Goal: Information Seeking & Learning: Learn about a topic

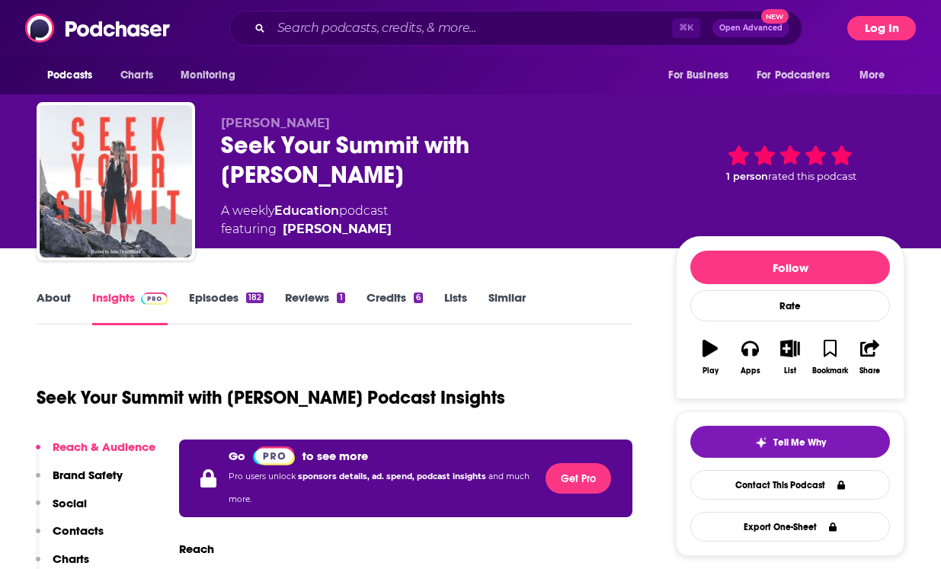
click at [878, 26] on button "Log In" at bounding box center [882, 28] width 69 height 24
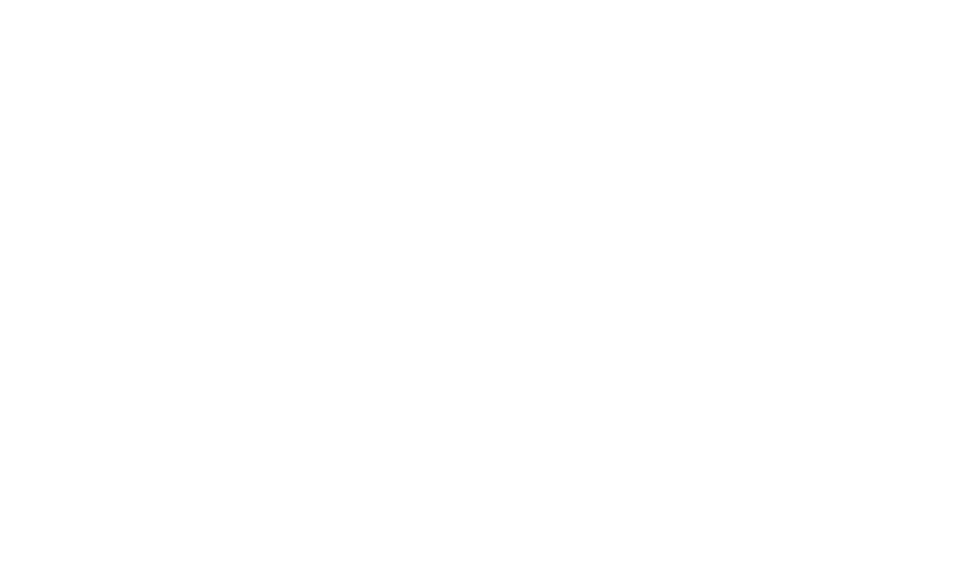
click at [316, 299] on body "Privacy Preference Centre Your Privacy Strictly Necessary Cookies Functional Co…" at bounding box center [476, 284] width 953 height 569
click at [921, 133] on body "Privacy Preference Centre Your Privacy Strictly Necessary Cookies Functional Co…" at bounding box center [476, 284] width 953 height 569
click at [683, 300] on body "Privacy Preference Centre Your Privacy Strictly Necessary Cookies Functional Co…" at bounding box center [476, 284] width 953 height 569
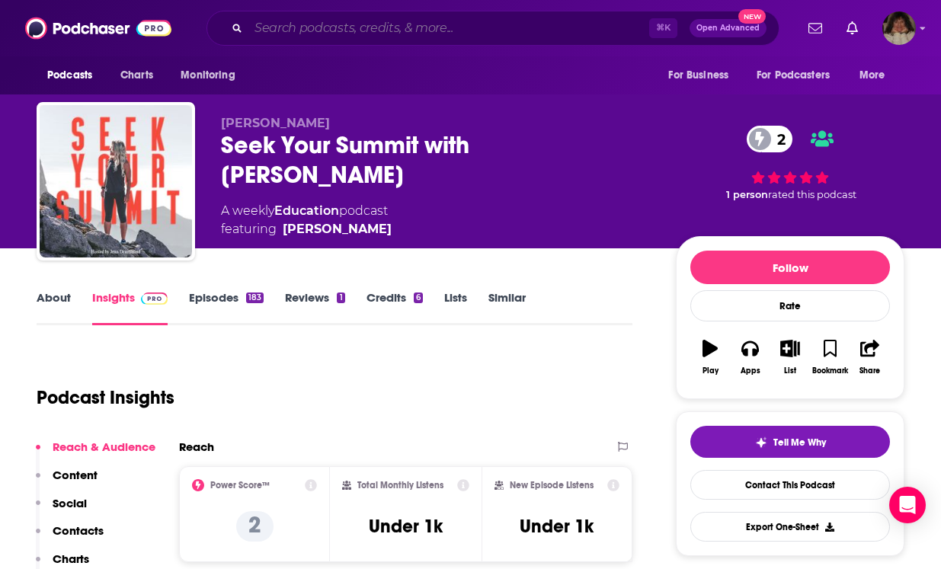
click at [310, 34] on input "Search podcasts, credits, & more..." at bounding box center [448, 28] width 401 height 24
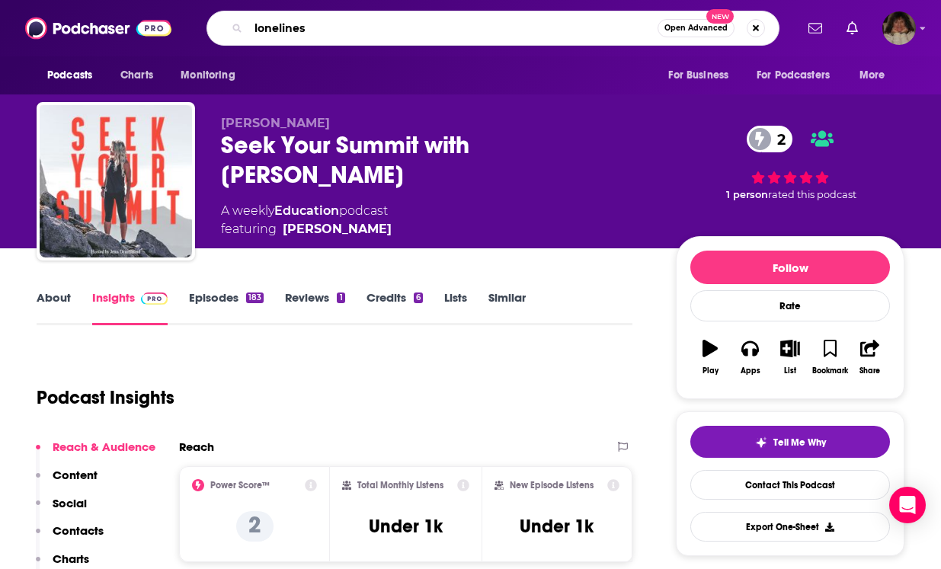
type input "loneliness"
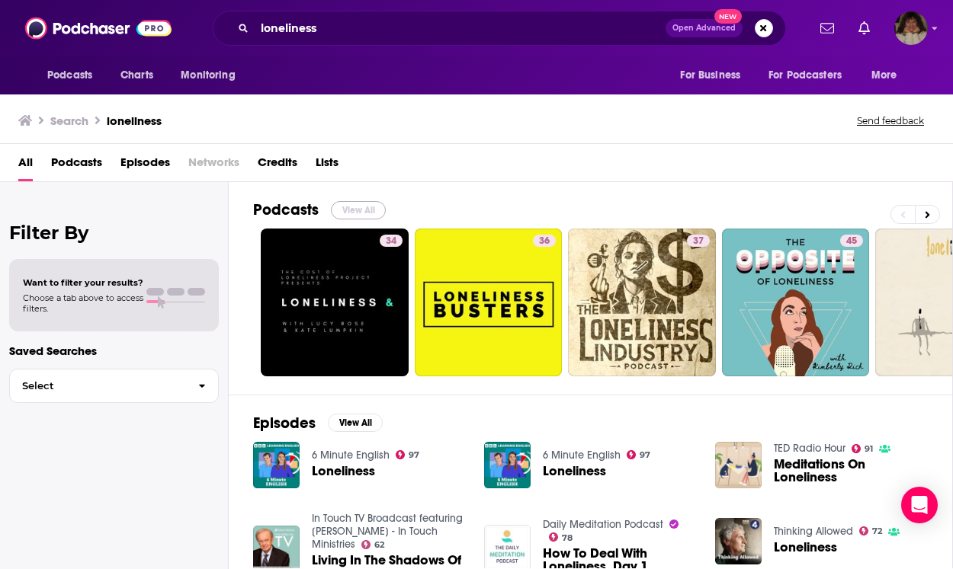
click at [366, 206] on button "View All" at bounding box center [358, 210] width 55 height 18
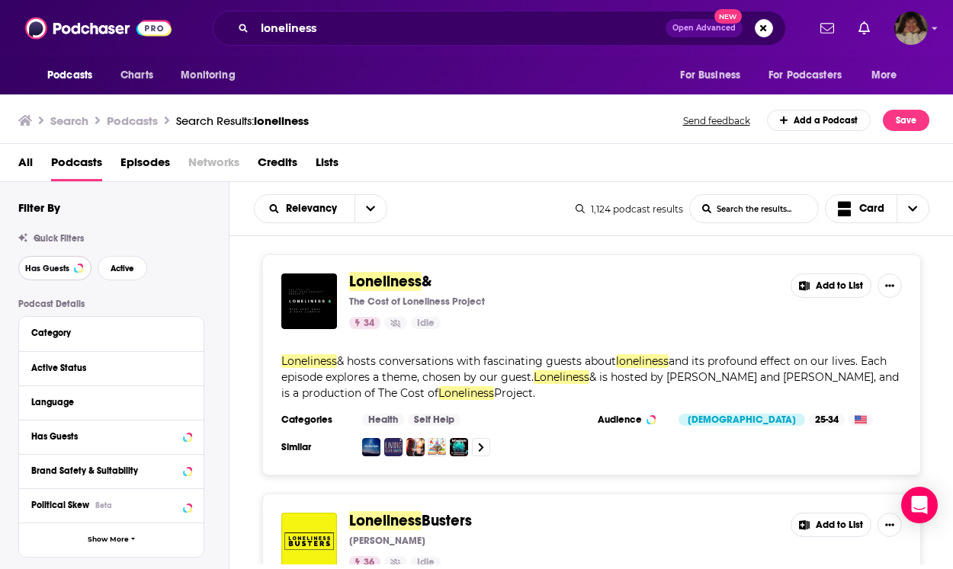
click at [47, 269] on span "Has Guests" at bounding box center [47, 268] width 44 height 8
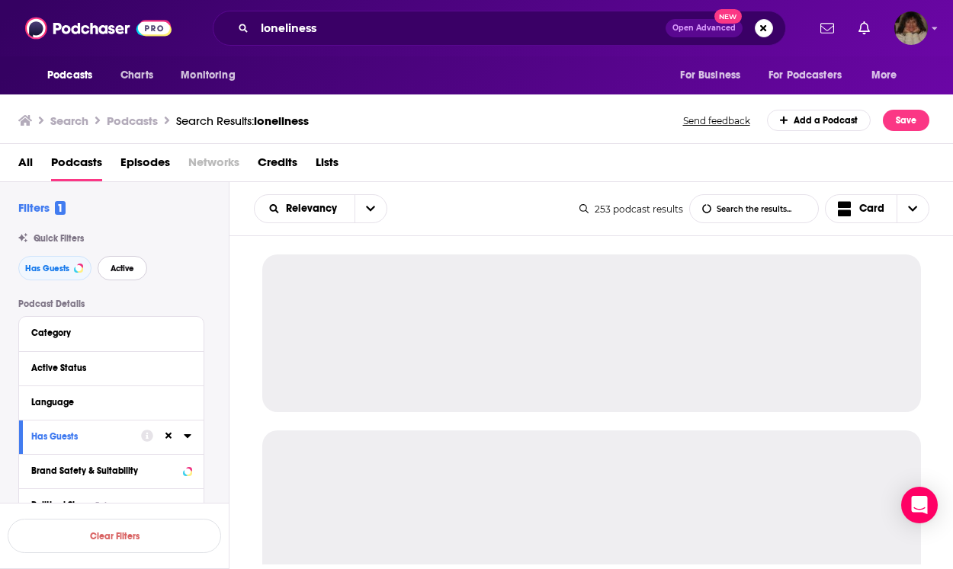
click at [133, 264] on span "Active" at bounding box center [123, 268] width 24 height 8
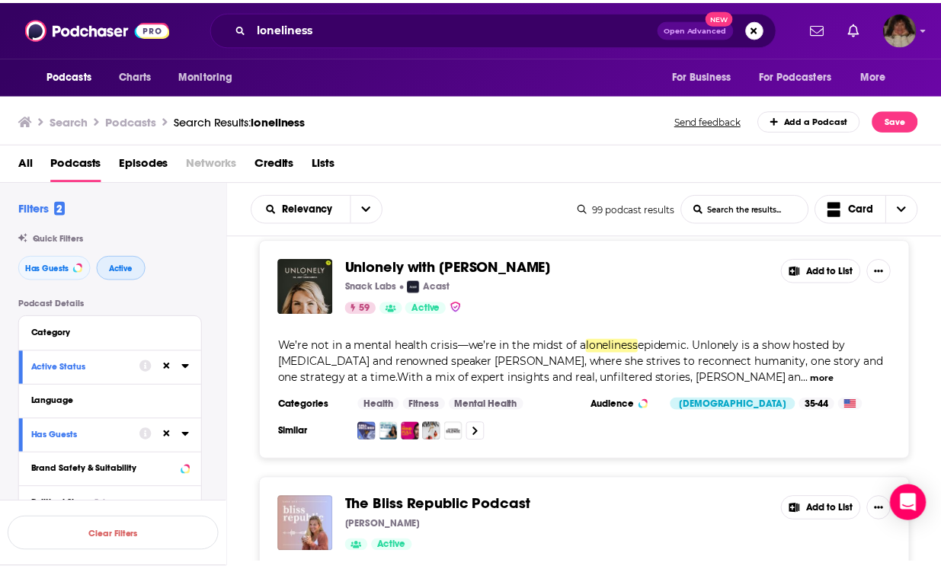
scroll to position [1299, 0]
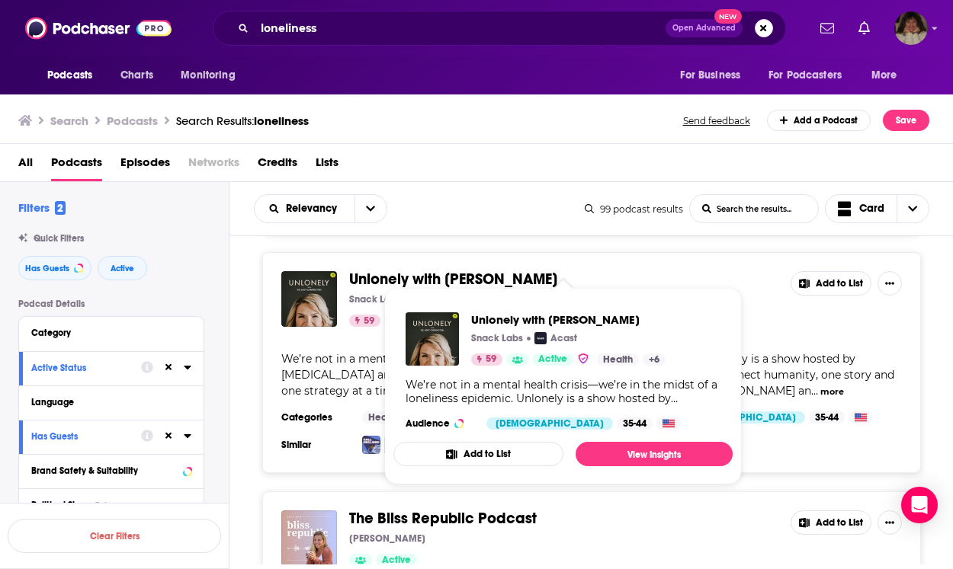
click at [540, 270] on span "Unlonely with [PERSON_NAME]" at bounding box center [453, 279] width 208 height 19
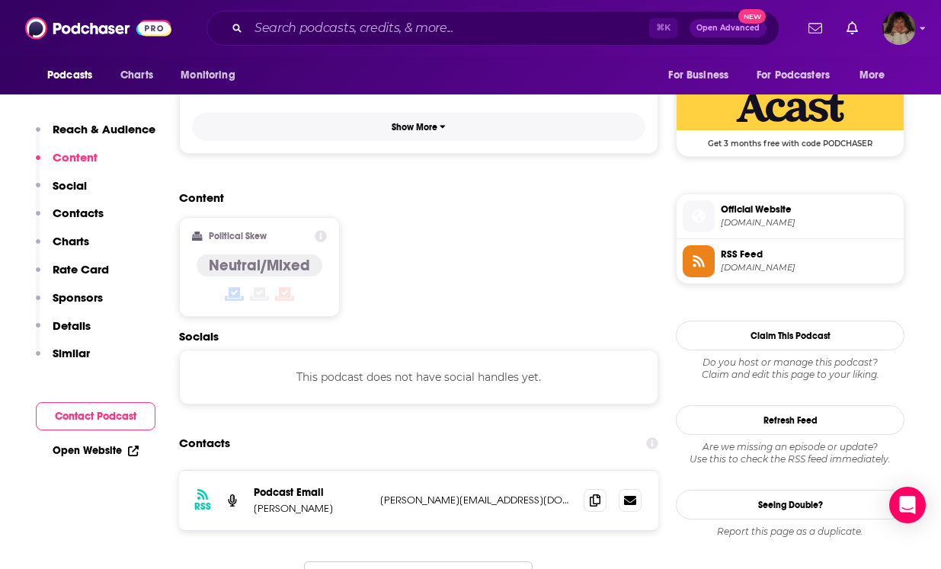
scroll to position [1118, 0]
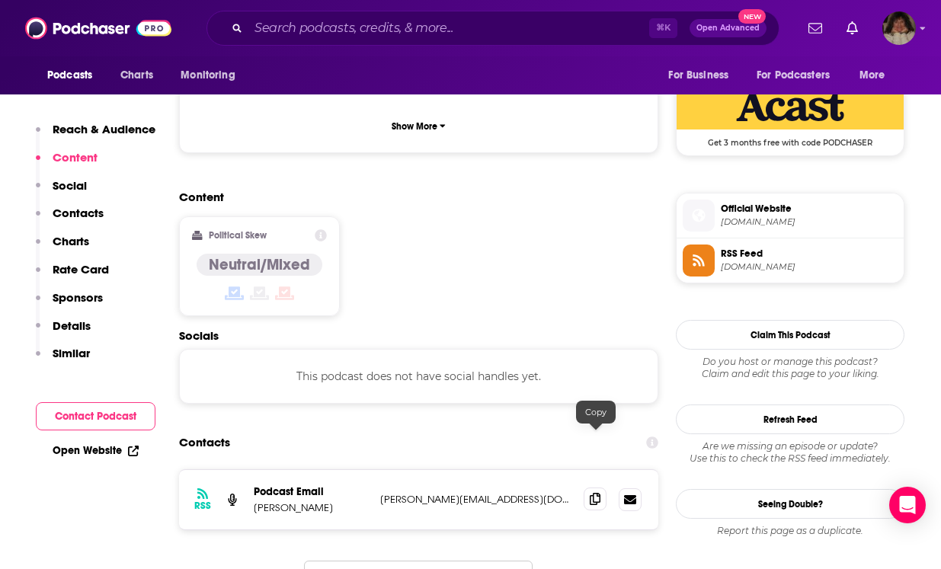
click at [598, 493] on icon at bounding box center [595, 499] width 11 height 12
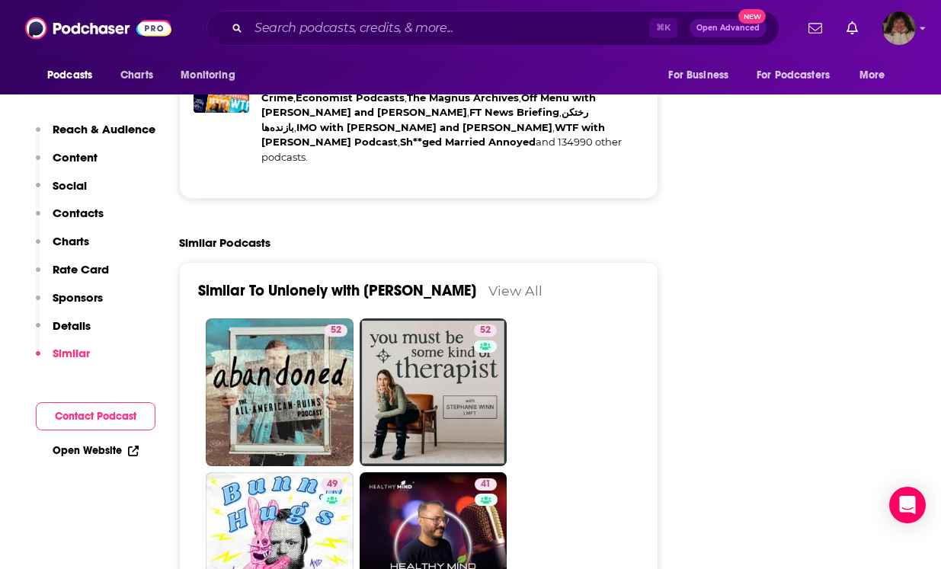
scroll to position [2933, 0]
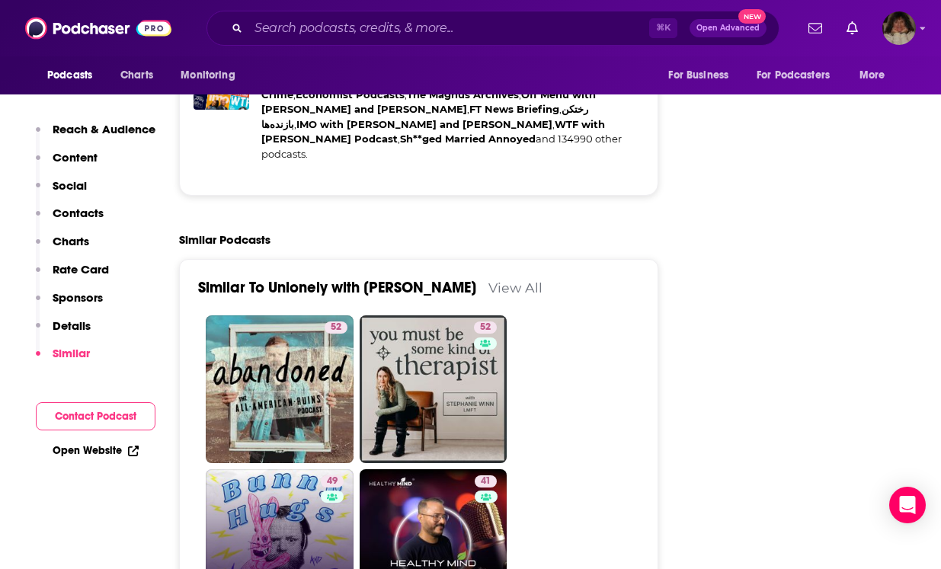
click at [280, 470] on link "49 Bunny Hugs and Mental Health" at bounding box center [280, 544] width 148 height 148
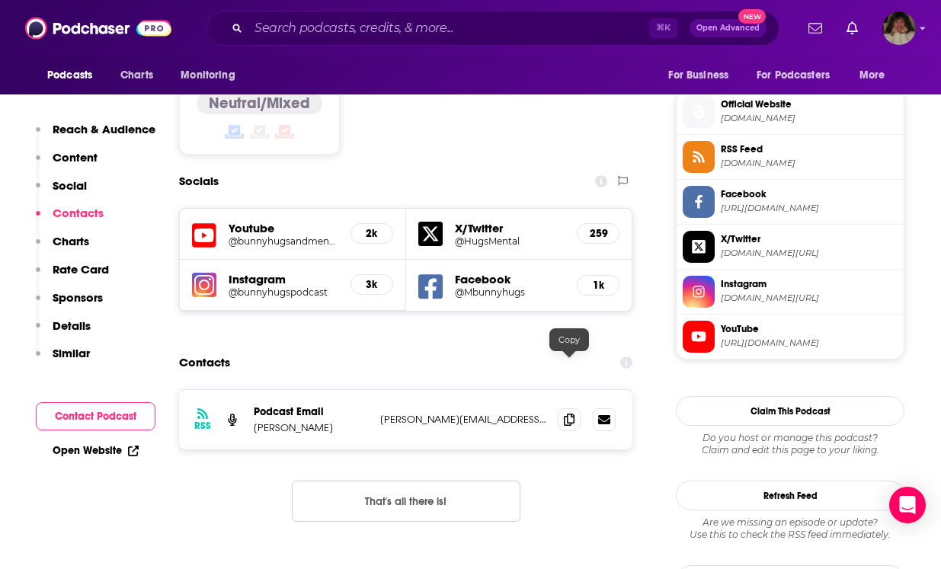
scroll to position [1242, 0]
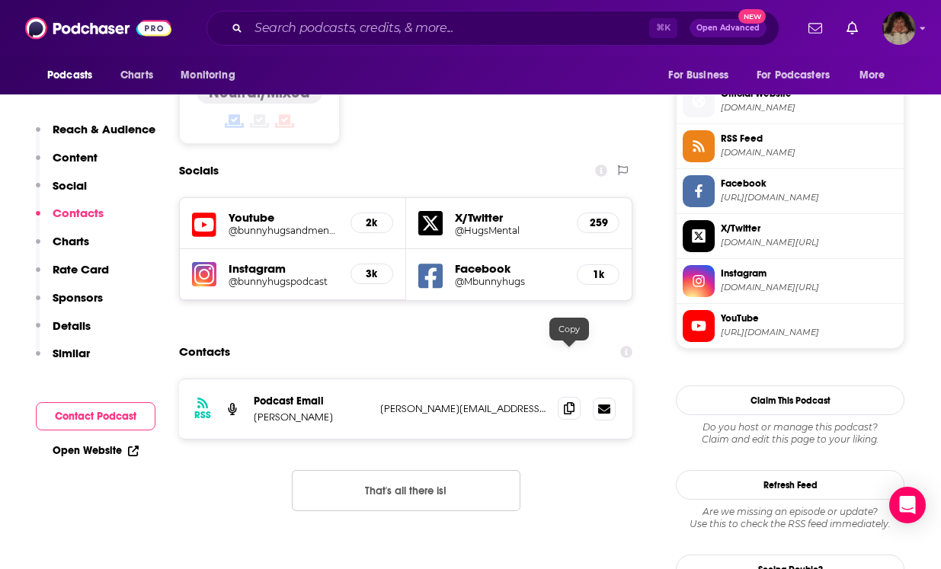
click at [569, 402] on icon at bounding box center [569, 408] width 11 height 12
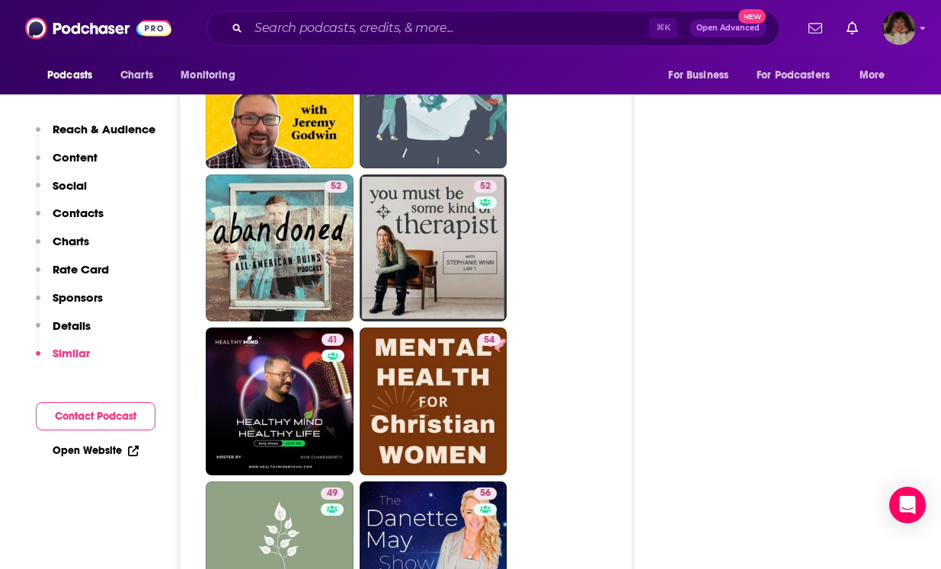
scroll to position [2858, 0]
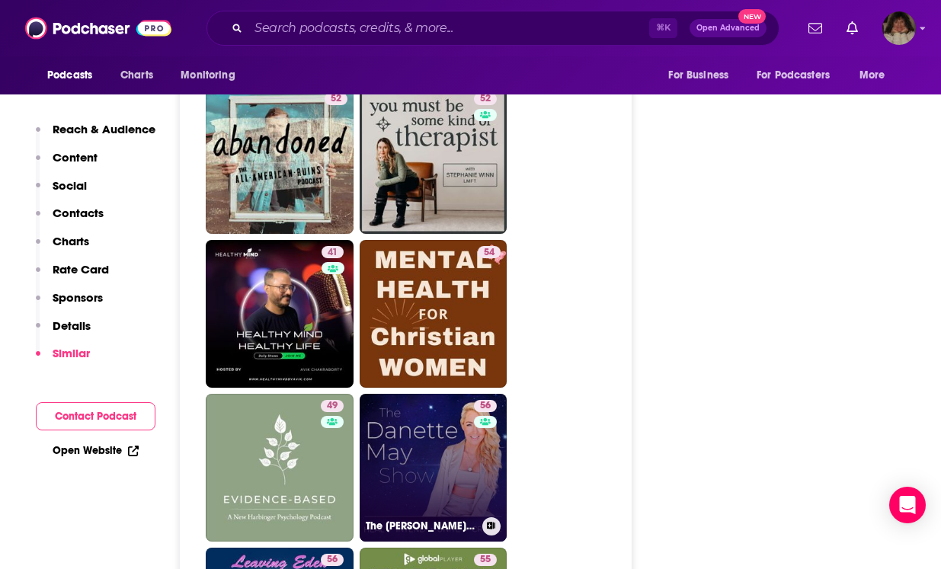
click at [436, 396] on link "56 The Danette May Show" at bounding box center [434, 468] width 148 height 148
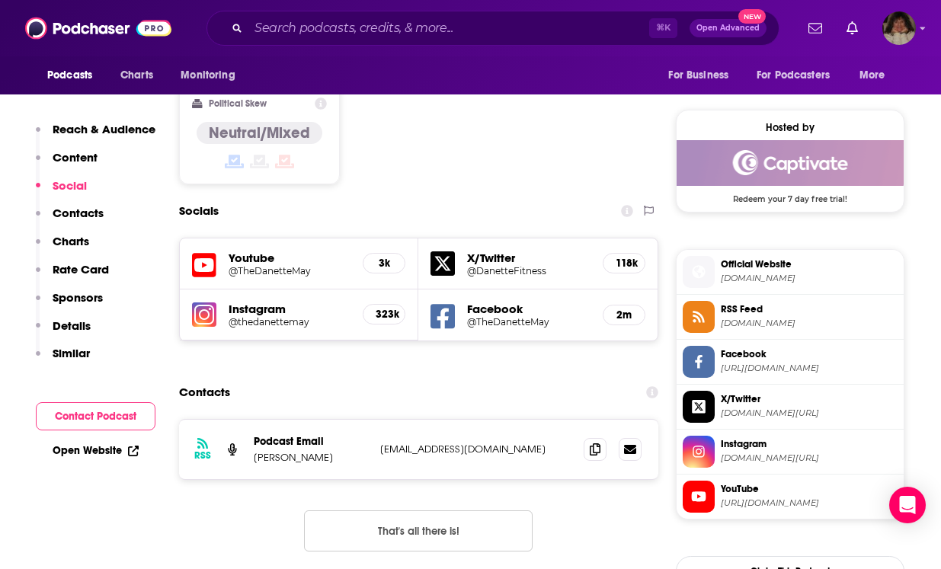
scroll to position [1187, 0]
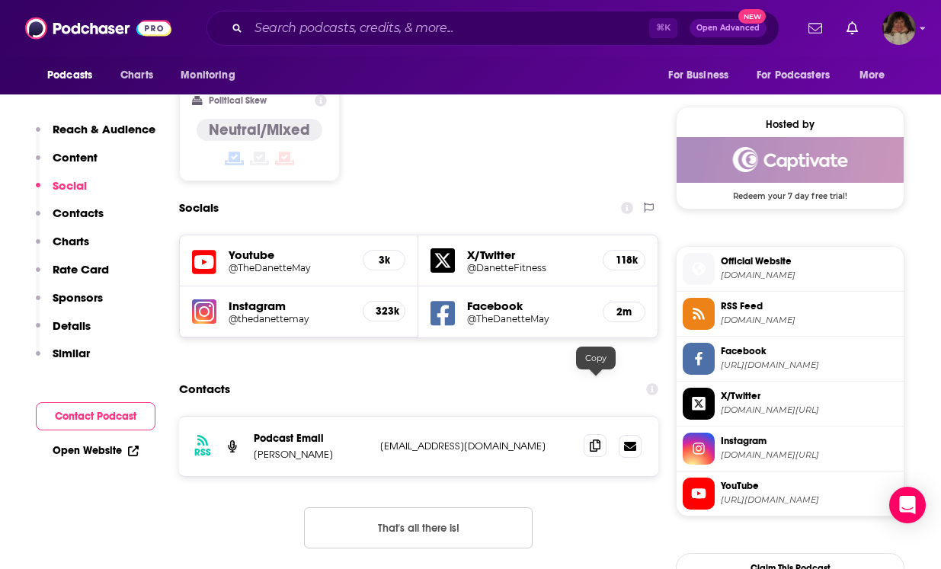
click at [591, 440] on icon at bounding box center [595, 446] width 11 height 12
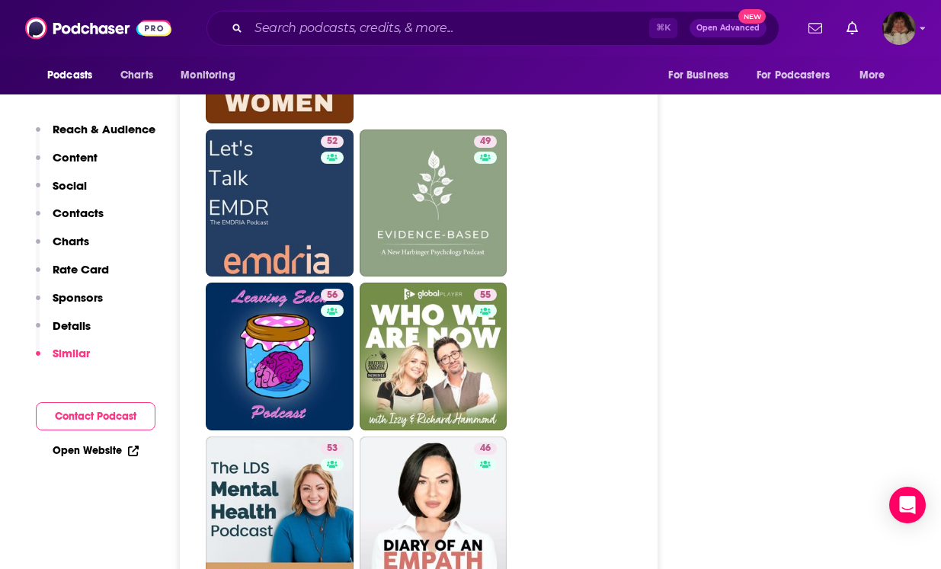
scroll to position [3540, 0]
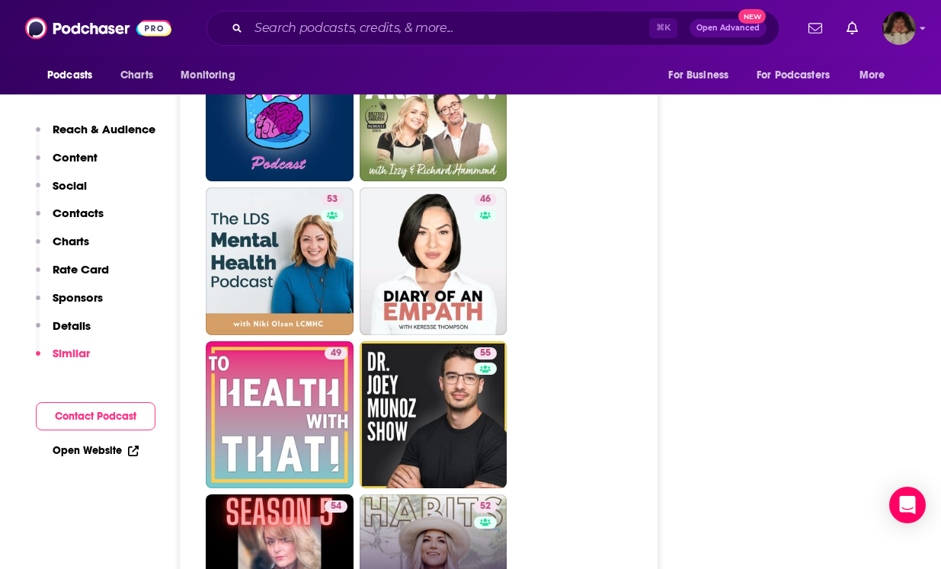
click at [446, 495] on link "52 Habits You Love" at bounding box center [434, 569] width 148 height 148
type input "https://www.podchaser.com/podcasts/habits-you-love-4586171"
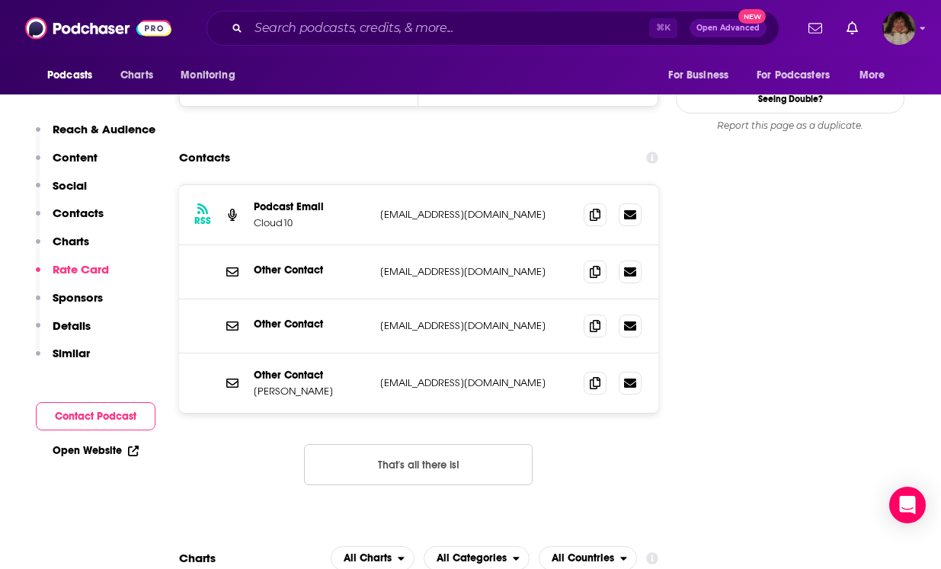
scroll to position [1233, 0]
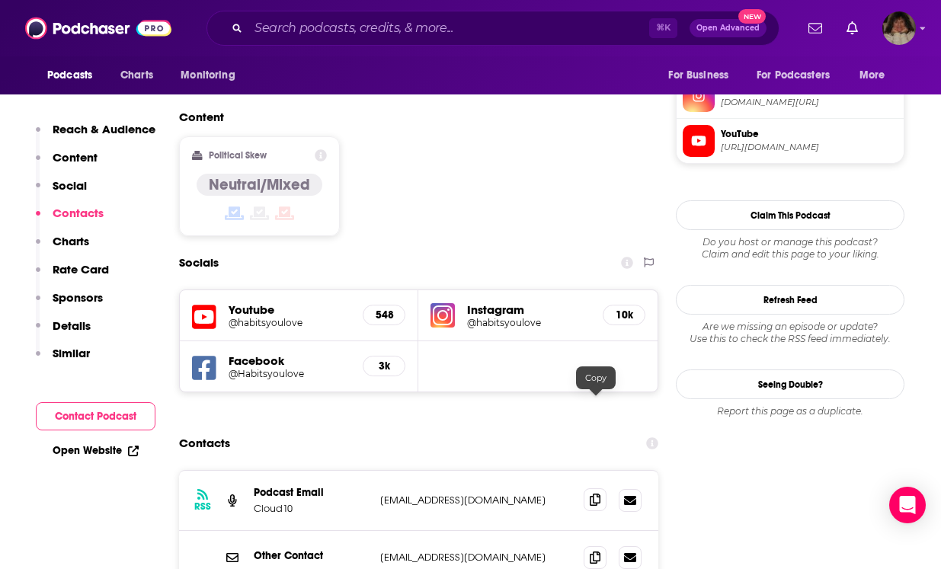
click at [595, 494] on icon at bounding box center [595, 500] width 11 height 12
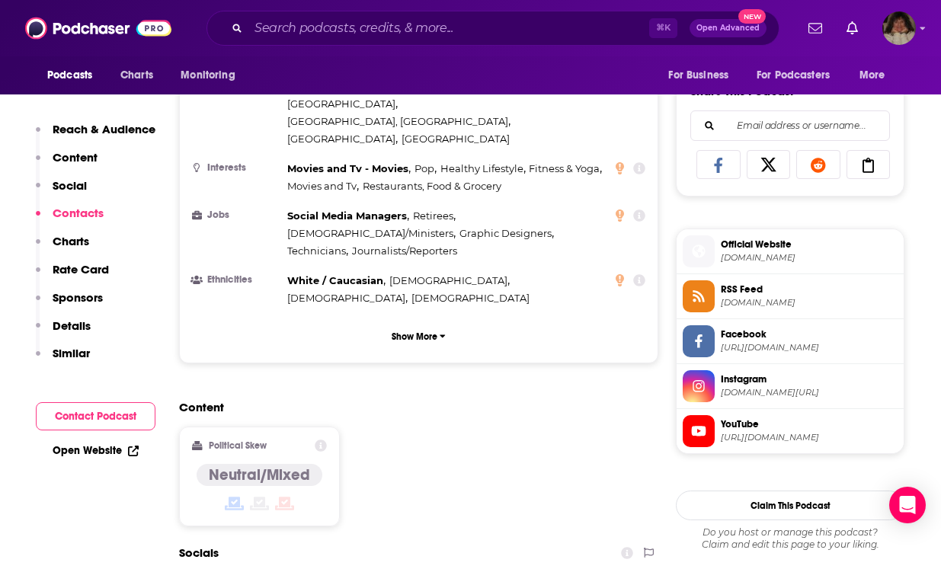
scroll to position [1466, 0]
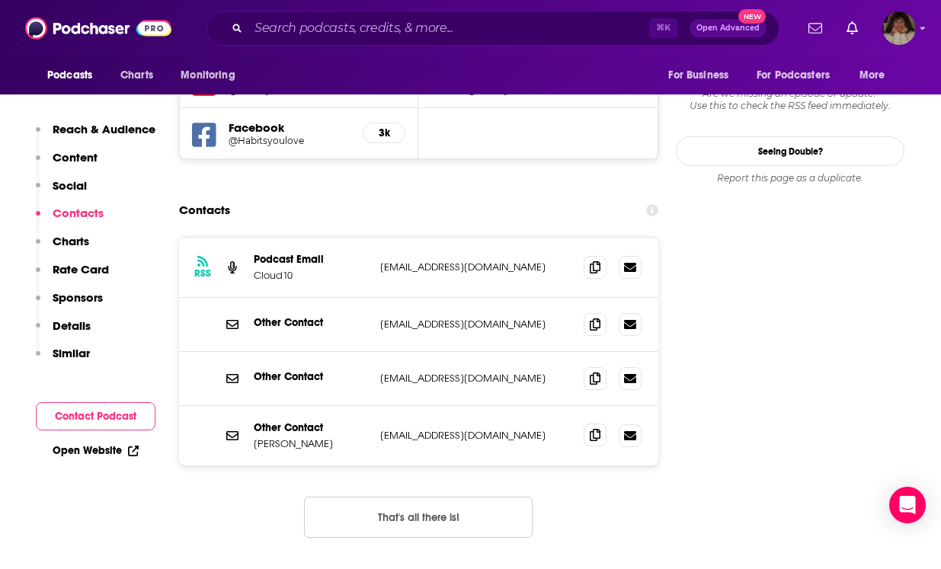
click at [592, 429] on icon at bounding box center [595, 435] width 11 height 12
click at [598, 318] on icon at bounding box center [595, 324] width 11 height 12
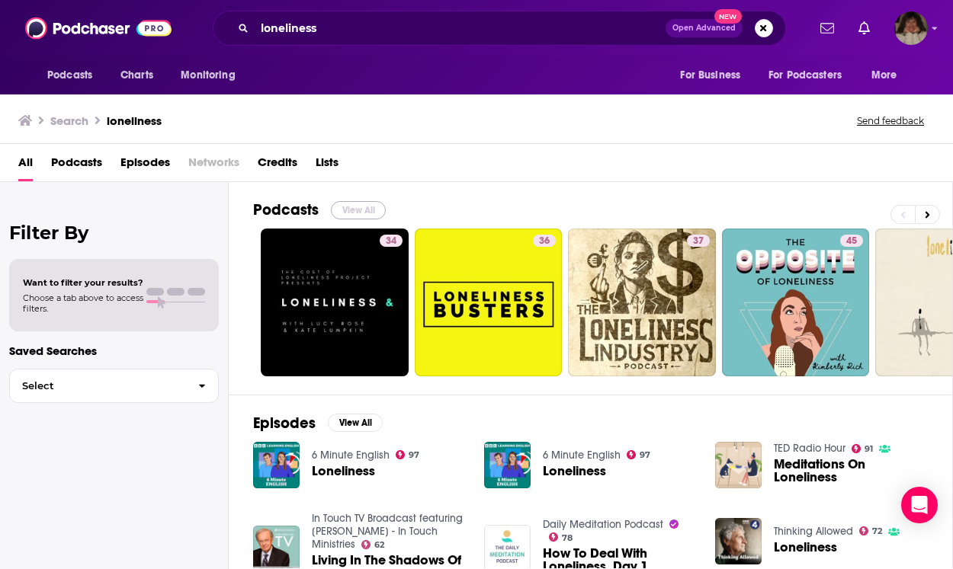
click at [367, 204] on button "View All" at bounding box center [358, 210] width 55 height 18
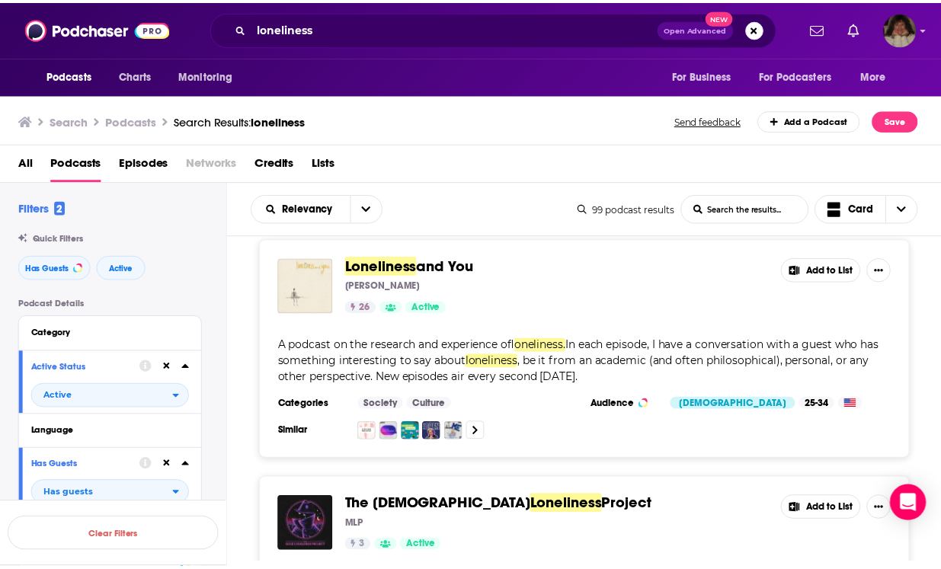
scroll to position [16, 0]
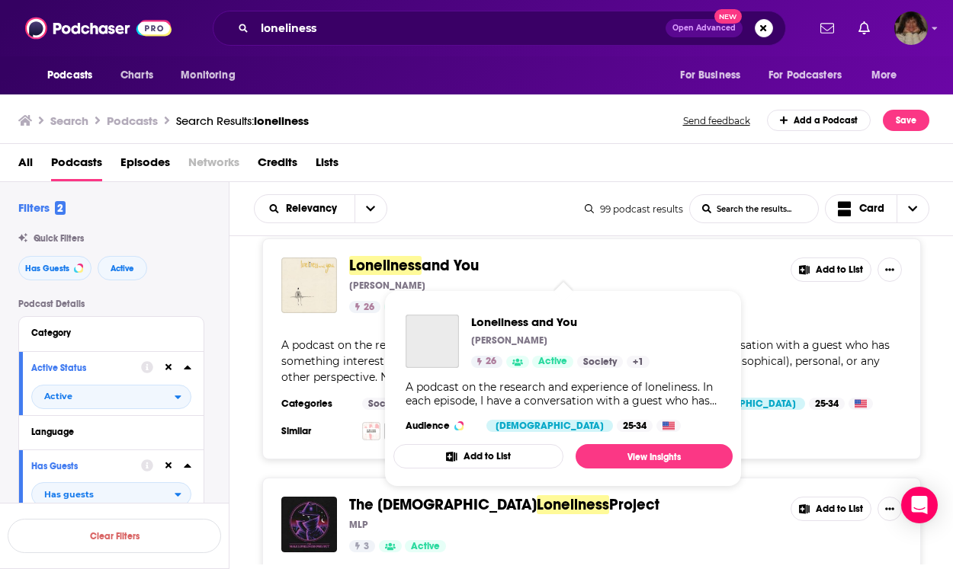
click at [444, 266] on span "and You" at bounding box center [449, 265] width 57 height 19
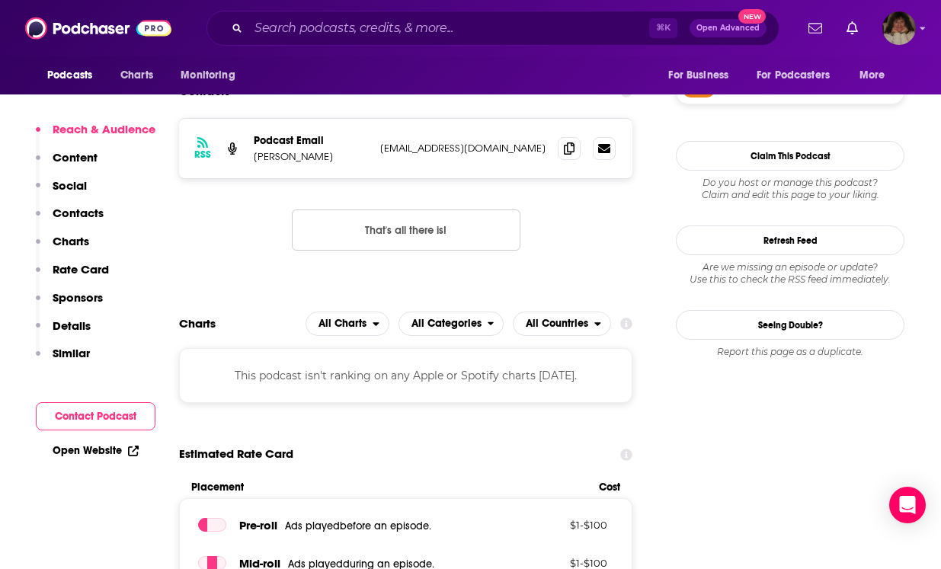
scroll to position [1031, 0]
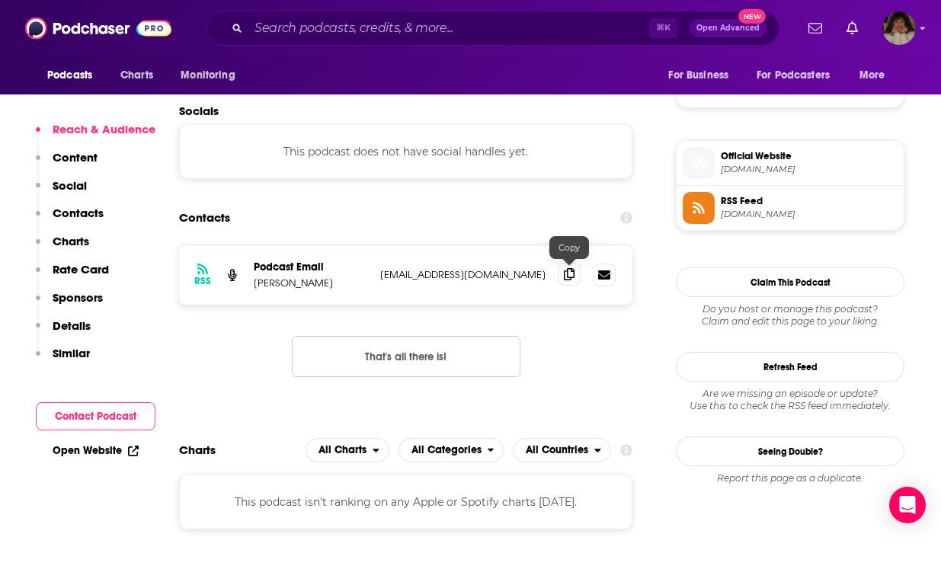
click at [571, 273] on icon at bounding box center [569, 274] width 11 height 12
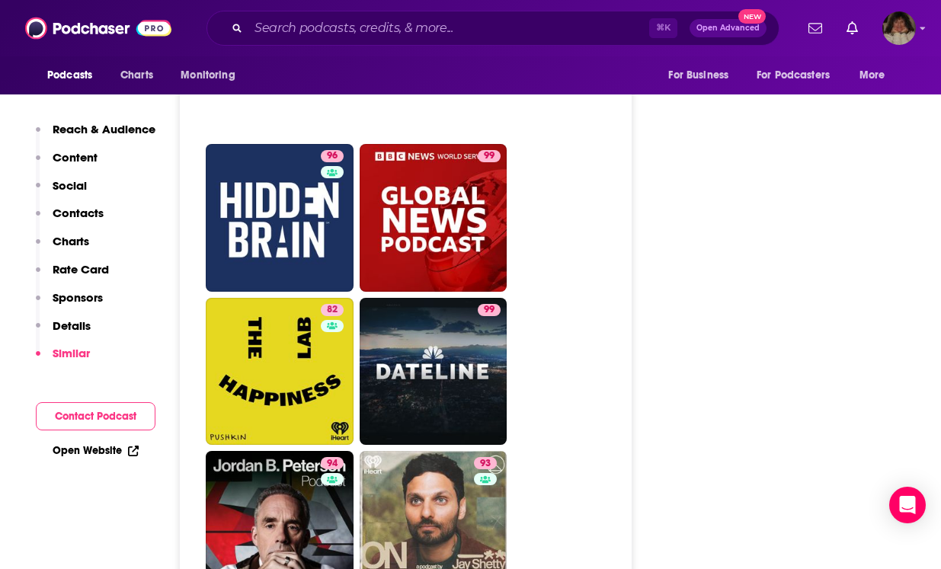
scroll to position [2492, 0]
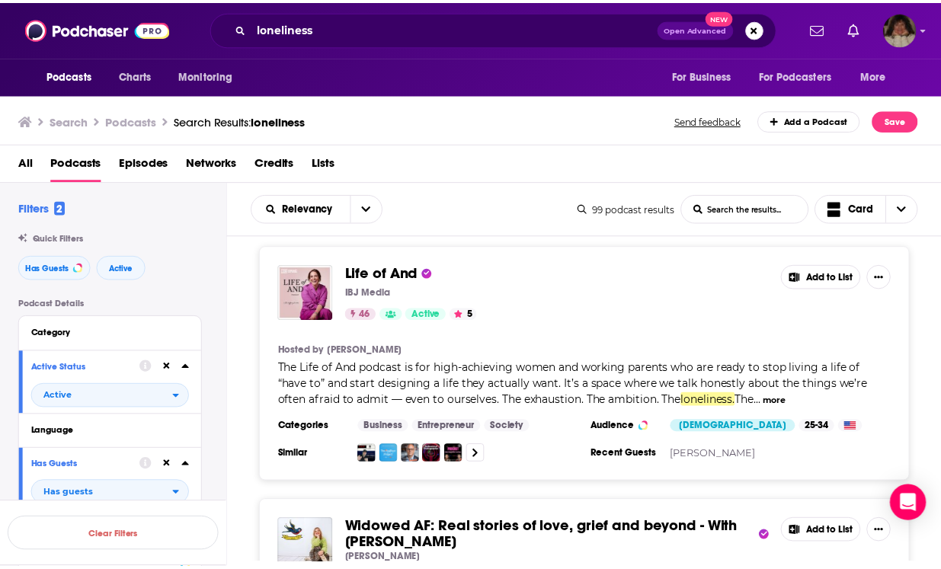
scroll to position [3931, 0]
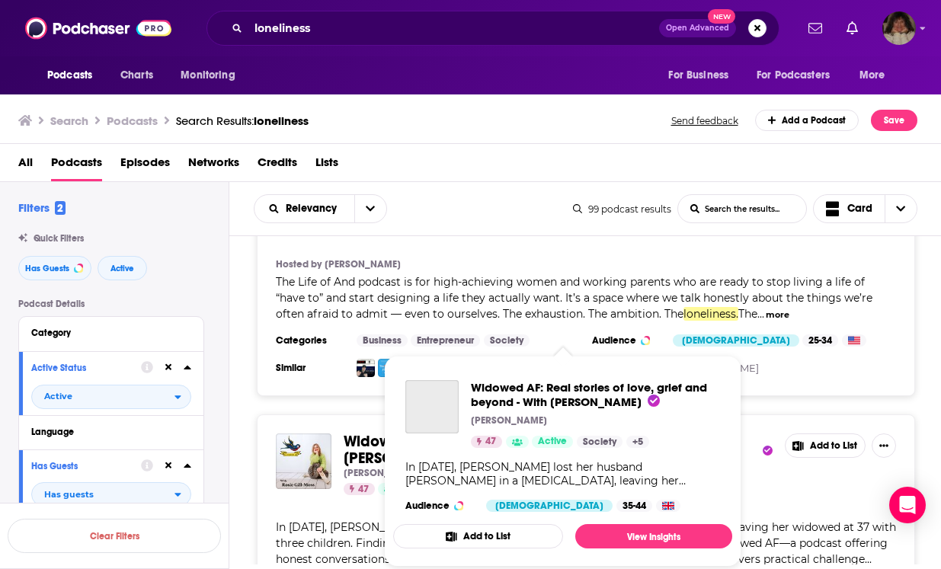
click at [371, 432] on span "Widowed AF: Real stories of love, grief and beyond - With Rosie Gill-Moss" at bounding box center [542, 450] width 397 height 36
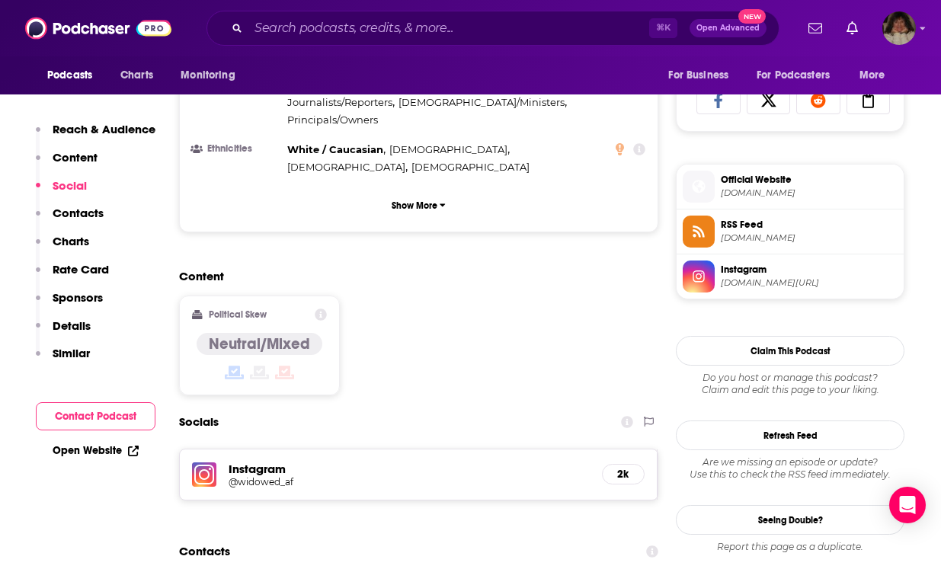
scroll to position [1069, 0]
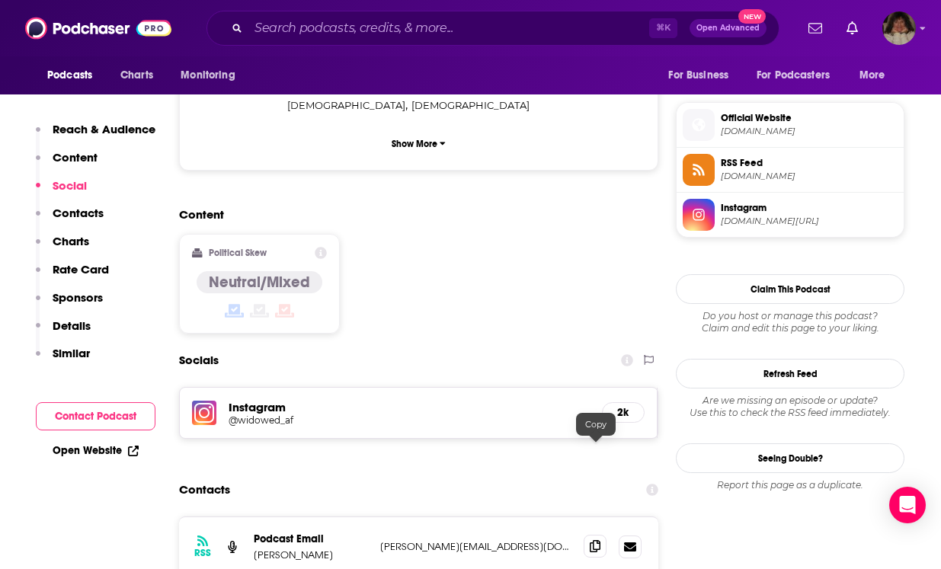
click at [600, 540] on icon at bounding box center [595, 546] width 11 height 12
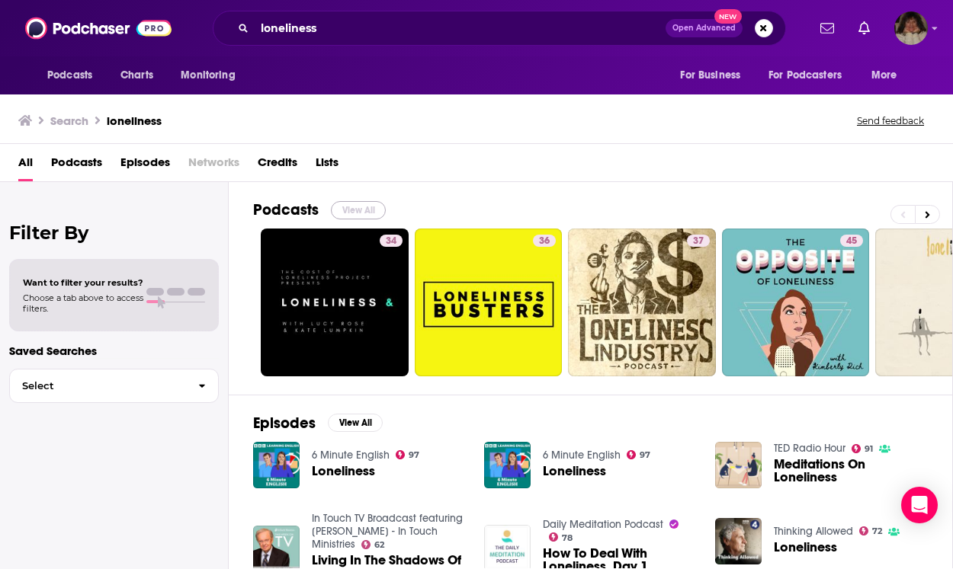
click at [367, 207] on button "View All" at bounding box center [358, 210] width 55 height 18
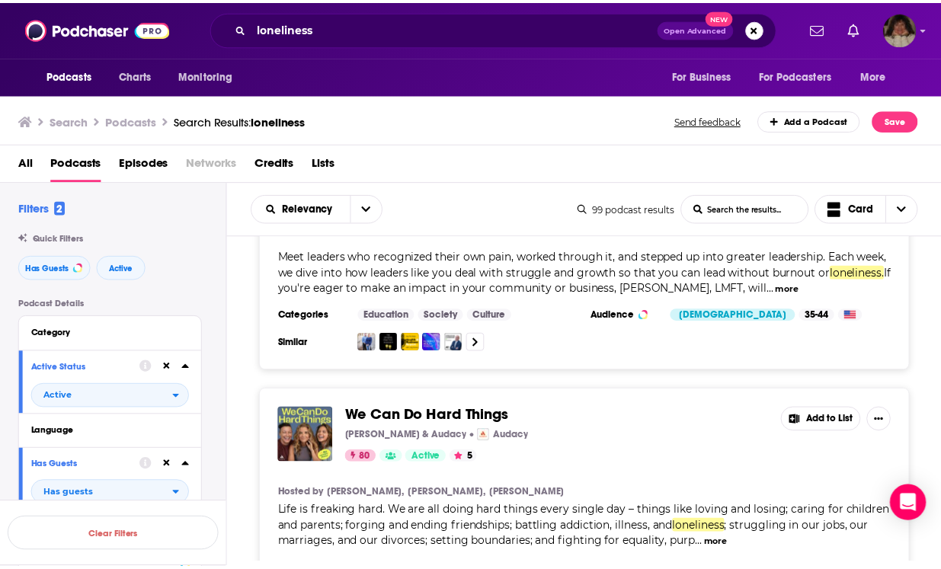
scroll to position [4509, 0]
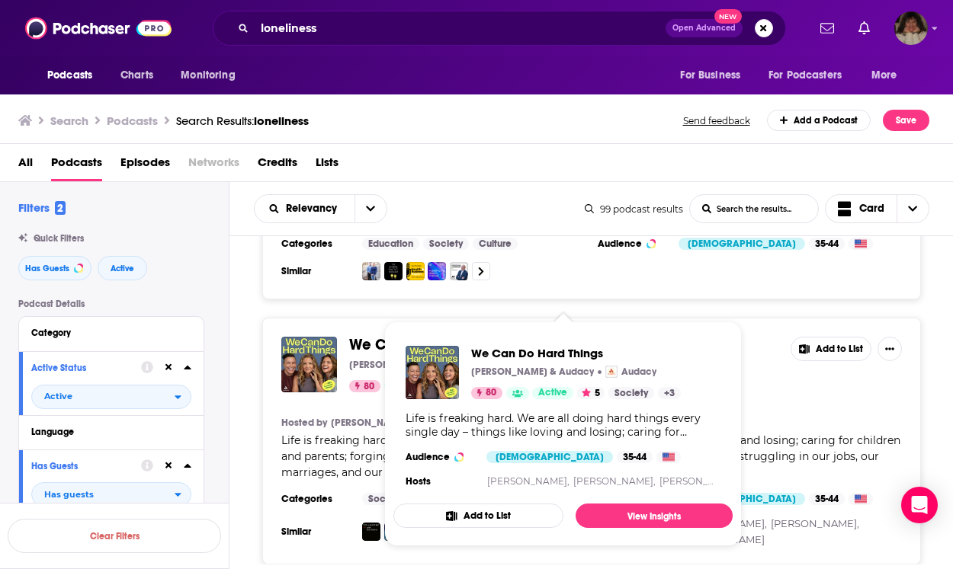
click at [399, 335] on span "We Can Do Hard Things" at bounding box center [431, 344] width 165 height 19
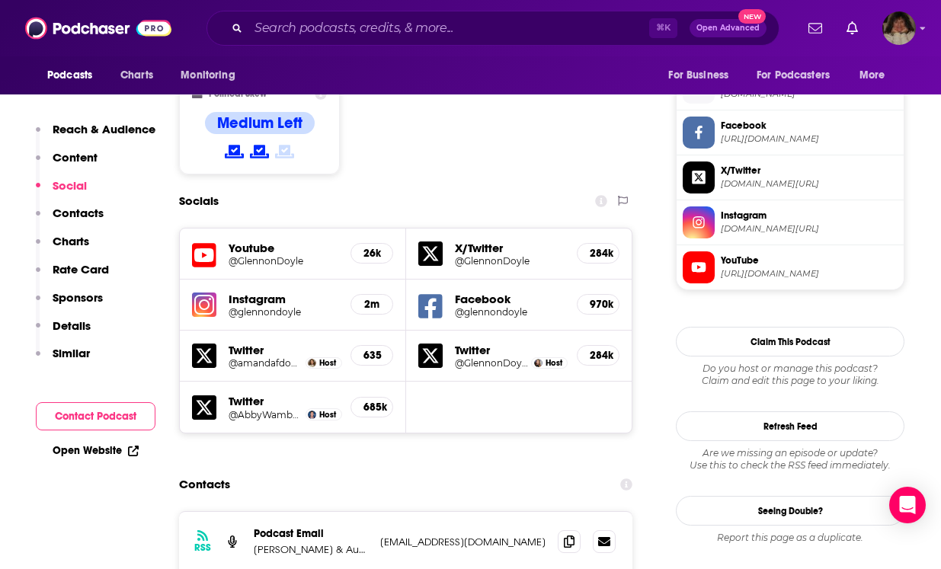
scroll to position [1230, 0]
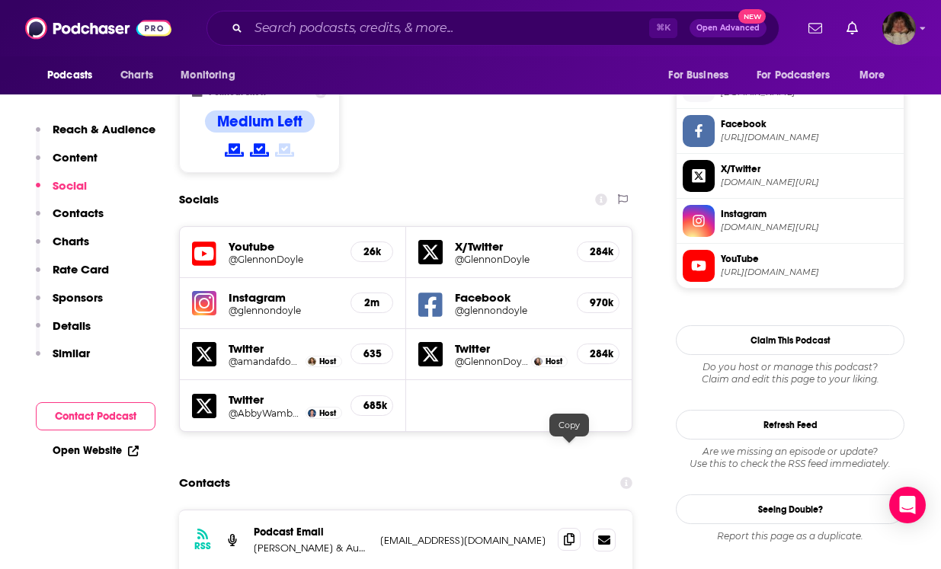
click at [575, 528] on span at bounding box center [569, 539] width 23 height 23
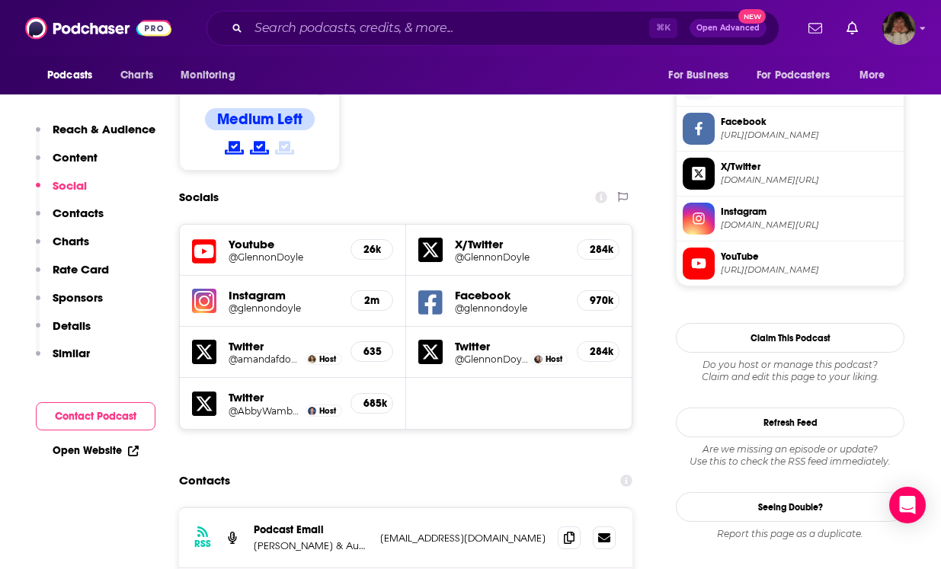
scroll to position [1239, 0]
